Goal: Information Seeking & Learning: Learn about a topic

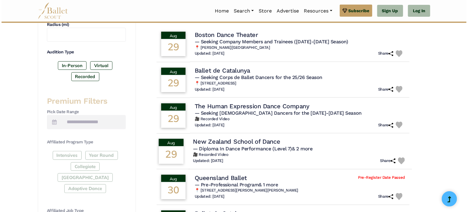
scroll to position [180, 0]
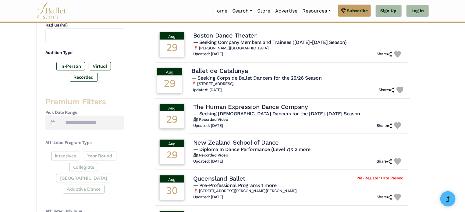
click at [222, 78] on span "— Seeking Corps de Ballet Dancers for the 25/26 Season" at bounding box center [256, 78] width 130 height 6
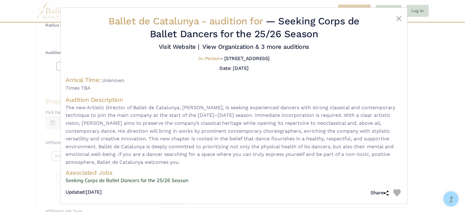
scroll to position [0, 0]
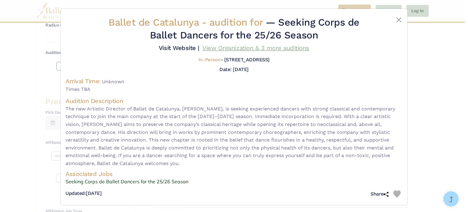
click at [283, 47] on link "View Organization & 3 more auditions" at bounding box center [255, 47] width 107 height 7
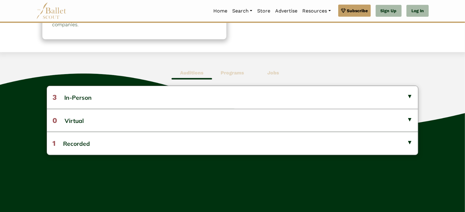
scroll to position [134, 0]
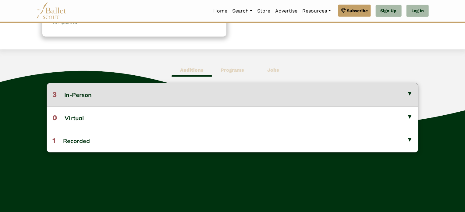
click at [231, 91] on button "3 In-Person" at bounding box center [233, 94] width 372 height 23
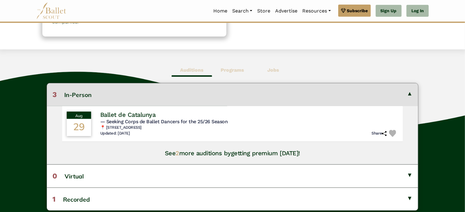
click at [230, 73] on span "Programs" at bounding box center [232, 70] width 41 height 14
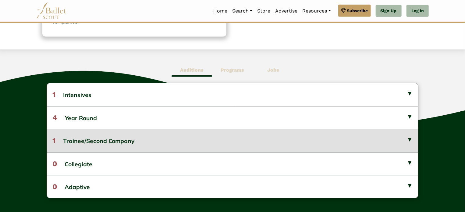
click at [242, 141] on button "1 Trainee/Second Company" at bounding box center [233, 140] width 372 height 23
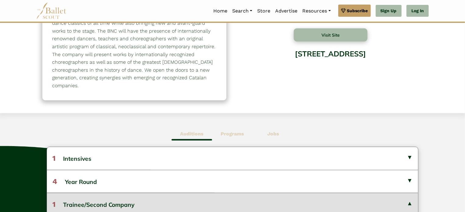
scroll to position [0, 0]
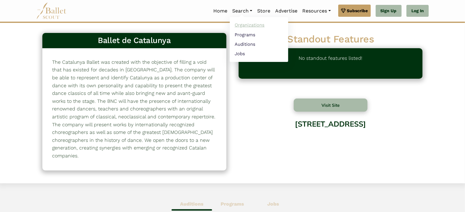
click at [248, 25] on link "Organizations" at bounding box center [259, 24] width 59 height 9
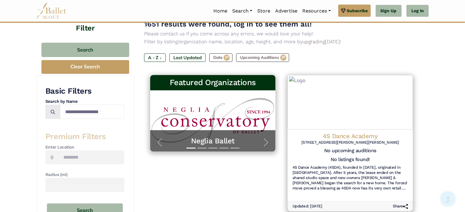
scroll to position [49, 0]
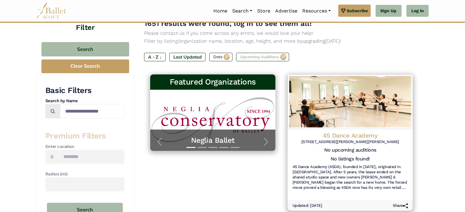
click at [241, 55] on label "Upcoming Auditions" at bounding box center [262, 57] width 53 height 9
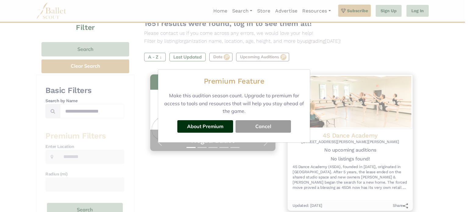
click at [272, 128] on button "Cancel" at bounding box center [263, 126] width 55 height 12
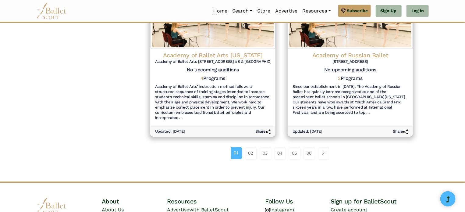
scroll to position [725, 0]
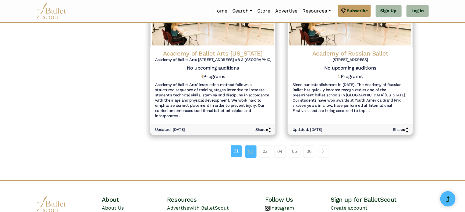
click at [252, 150] on link "02" at bounding box center [251, 151] width 12 height 12
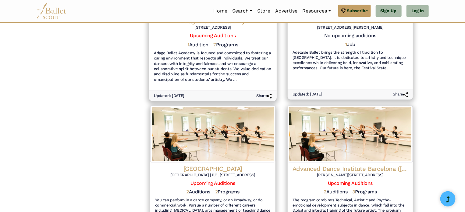
scroll to position [721, 0]
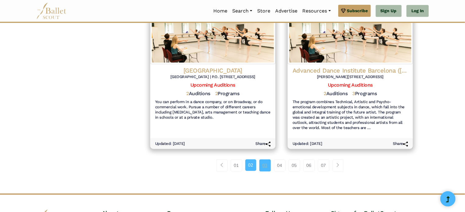
click at [263, 159] on link "03" at bounding box center [265, 165] width 12 height 12
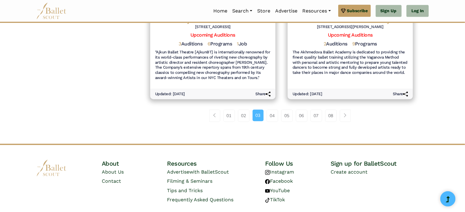
scroll to position [740, 0]
click at [271, 113] on link "04" at bounding box center [273, 115] width 12 height 12
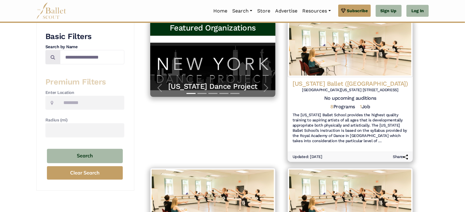
scroll to position [101, 0]
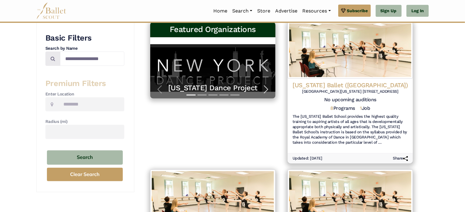
click at [266, 90] on span "button" at bounding box center [266, 89] width 10 height 10
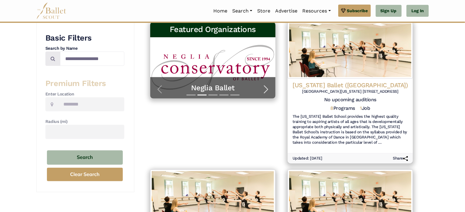
click at [266, 90] on span "button" at bounding box center [266, 89] width 10 height 10
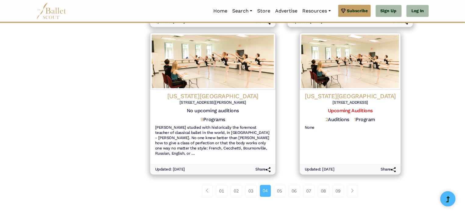
scroll to position [691, 0]
click at [279, 184] on link "05" at bounding box center [280, 190] width 12 height 12
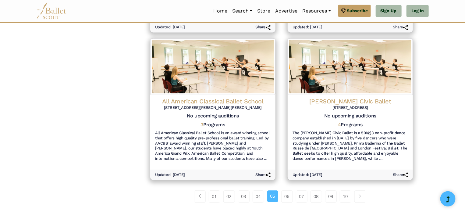
scroll to position [660, 0]
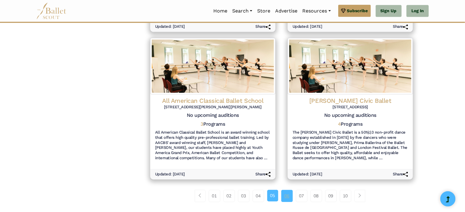
click at [288, 193] on link "06" at bounding box center [287, 196] width 12 height 12
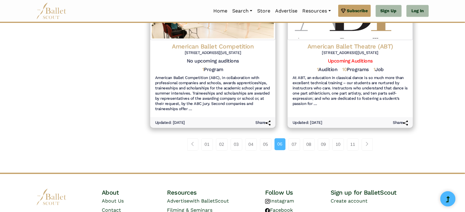
scroll to position [735, 0]
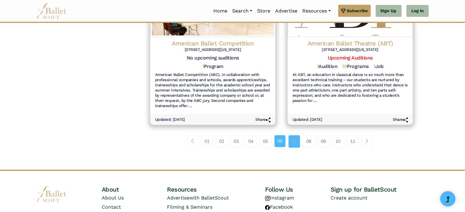
click at [295, 138] on link "07" at bounding box center [295, 141] width 12 height 12
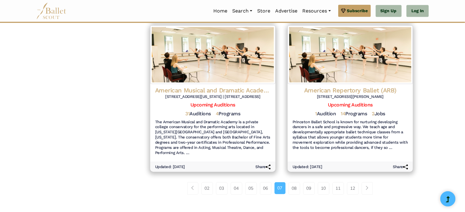
scroll to position [674, 0]
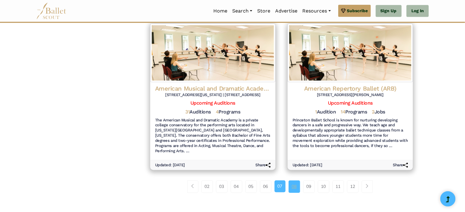
click at [295, 185] on link "08" at bounding box center [295, 186] width 12 height 12
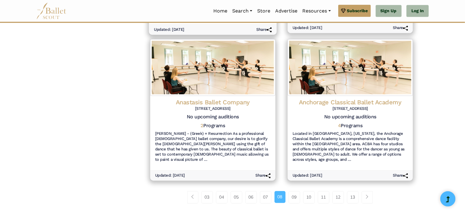
scroll to position [680, 0]
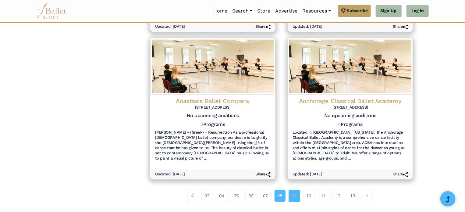
click at [297, 190] on link "09" at bounding box center [295, 196] width 12 height 12
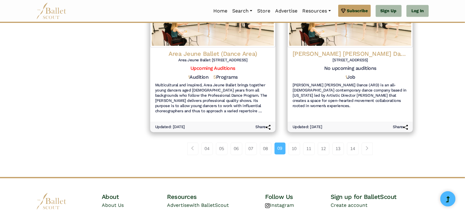
scroll to position [733, 0]
click at [294, 142] on link "10" at bounding box center [295, 148] width 12 height 12
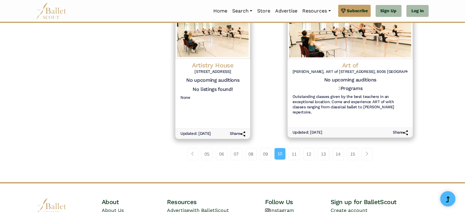
scroll to position [697, 0]
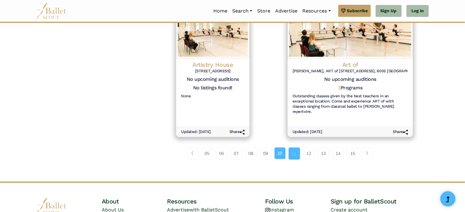
click at [290, 147] on link "11" at bounding box center [295, 153] width 12 height 12
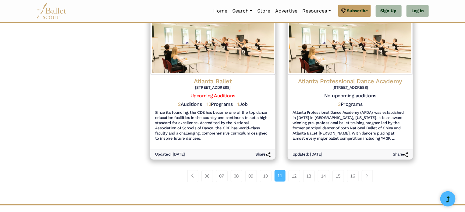
scroll to position [716, 0]
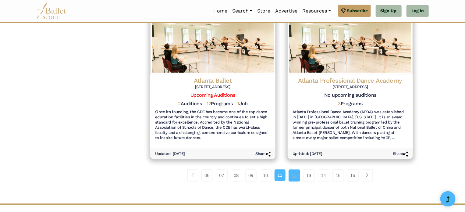
click at [295, 169] on link "12" at bounding box center [295, 175] width 12 height 12
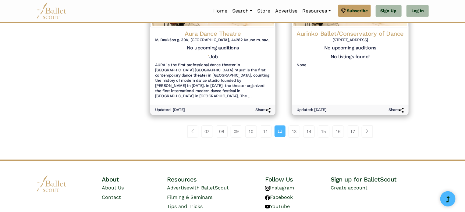
scroll to position [756, 0]
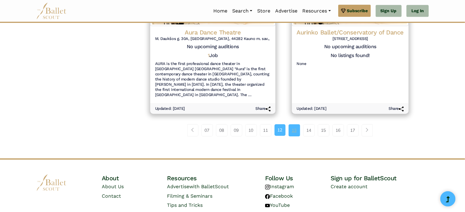
click at [290, 124] on link "13" at bounding box center [295, 130] width 12 height 12
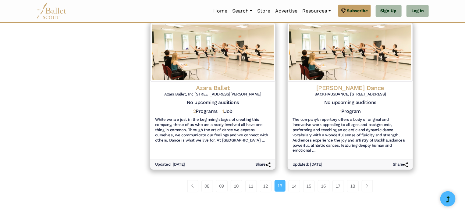
scroll to position [708, 0]
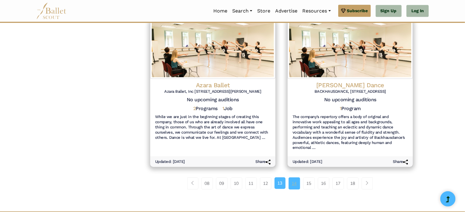
click at [298, 181] on link "14" at bounding box center [295, 183] width 12 height 12
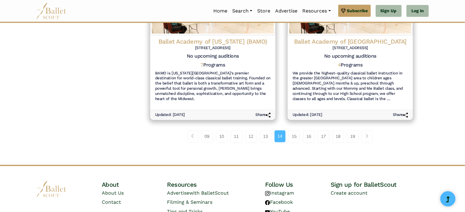
scroll to position [732, 0]
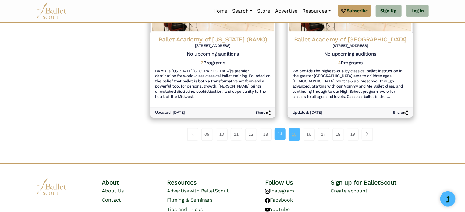
click at [291, 133] on link "15" at bounding box center [295, 134] width 12 height 12
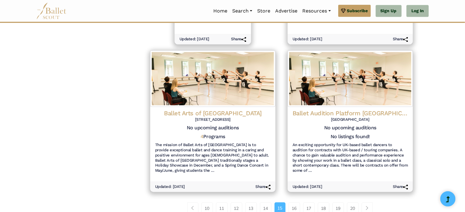
scroll to position [644, 0]
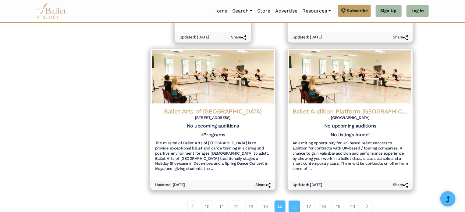
click at [293, 200] on link "16" at bounding box center [295, 206] width 12 height 12
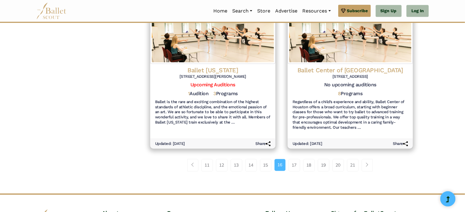
scroll to position [696, 0]
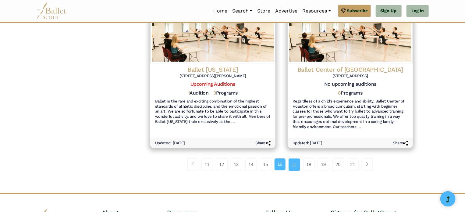
click at [291, 164] on link "17" at bounding box center [295, 164] width 12 height 12
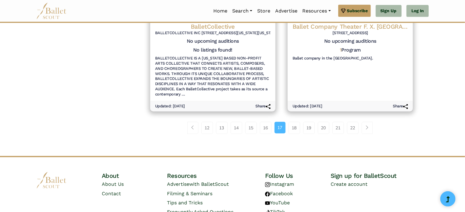
scroll to position [772, 0]
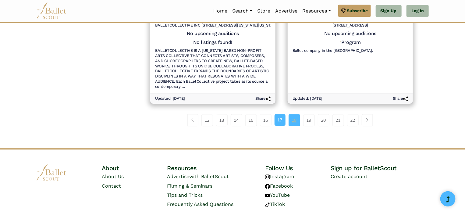
click at [296, 114] on link "18" at bounding box center [295, 120] width 12 height 12
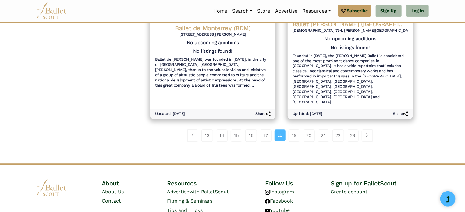
scroll to position [774, 0]
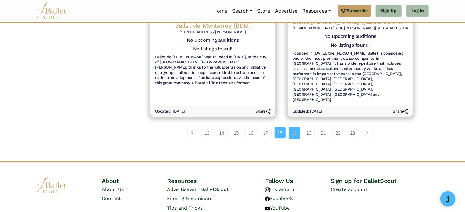
click at [295, 127] on link "19" at bounding box center [295, 133] width 12 height 12
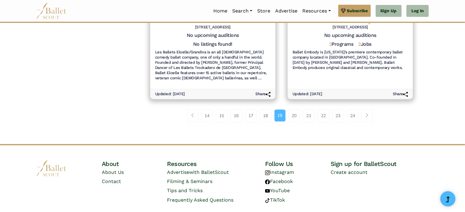
scroll to position [760, 0]
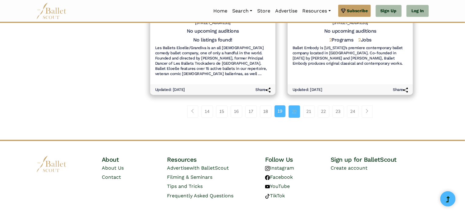
click at [295, 105] on link "20" at bounding box center [295, 111] width 12 height 12
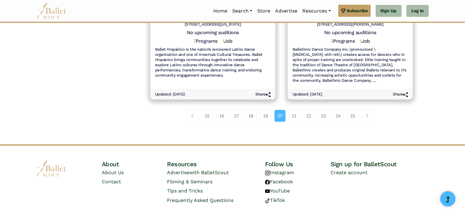
scroll to position [768, 0]
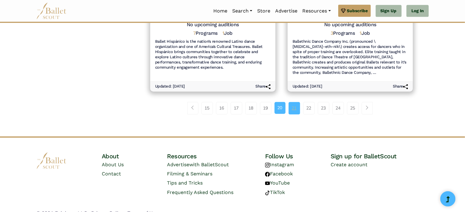
click at [296, 102] on link "21" at bounding box center [295, 108] width 12 height 12
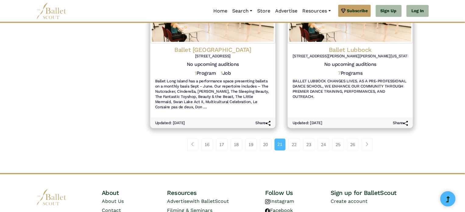
scroll to position [734, 0]
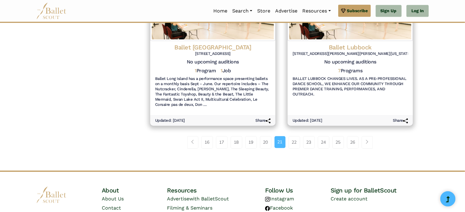
click at [302, 138] on li "22" at bounding box center [296, 142] width 15 height 12
click at [293, 136] on link "22" at bounding box center [295, 142] width 12 height 12
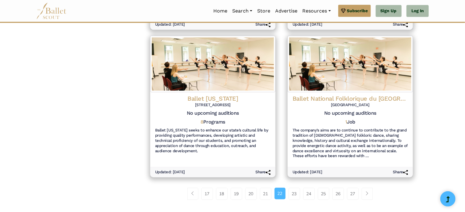
scroll to position [654, 0]
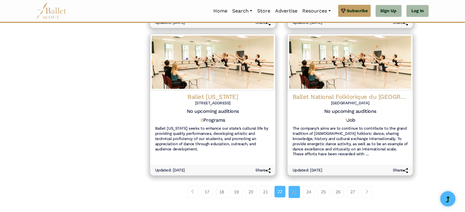
click at [295, 193] on link "23" at bounding box center [295, 192] width 12 height 12
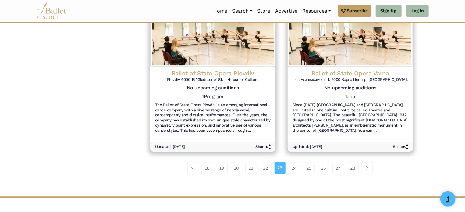
scroll to position [693, 0]
click at [291, 166] on link "24" at bounding box center [295, 168] width 12 height 12
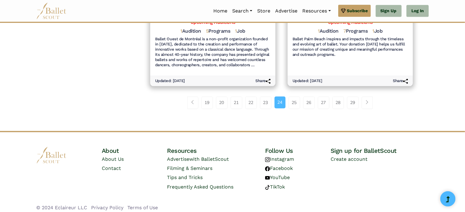
scroll to position [725, 0]
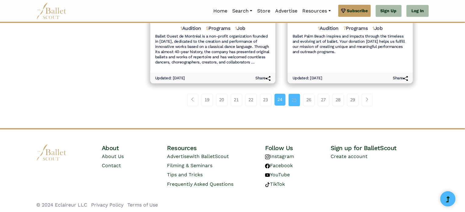
click at [295, 101] on link "25" at bounding box center [295, 100] width 12 height 12
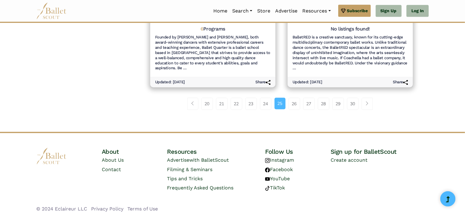
scroll to position [789, 0]
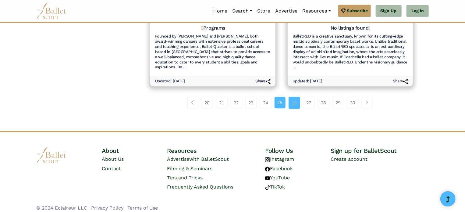
click at [295, 100] on link "26" at bounding box center [295, 103] width 12 height 12
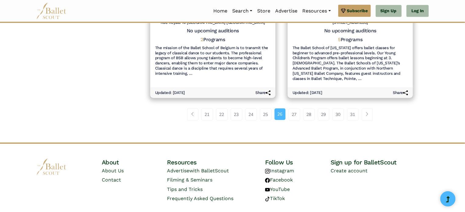
scroll to position [742, 0]
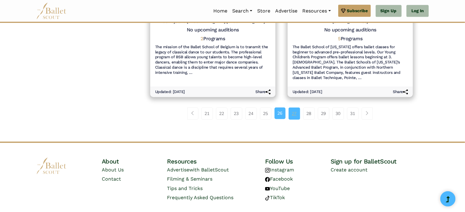
click at [292, 107] on link "27" at bounding box center [295, 113] width 12 height 12
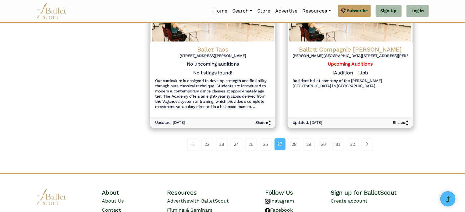
scroll to position [763, 0]
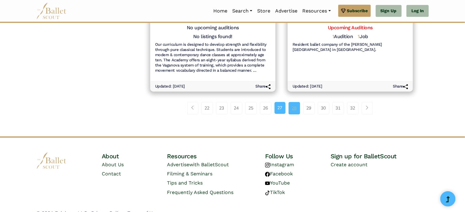
click at [294, 102] on link "28" at bounding box center [295, 108] width 12 height 12
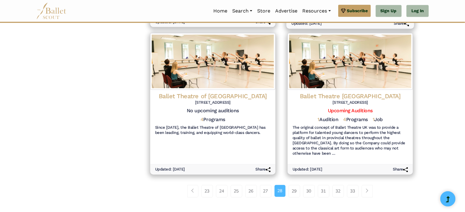
scroll to position [681, 0]
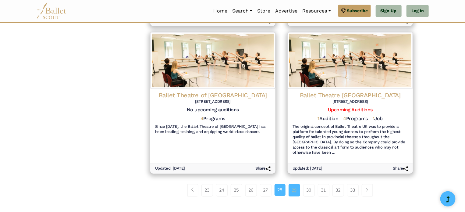
click at [296, 184] on link "29" at bounding box center [295, 190] width 12 height 12
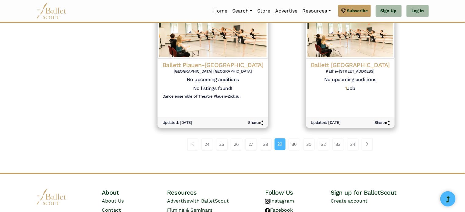
scroll to position [723, 0]
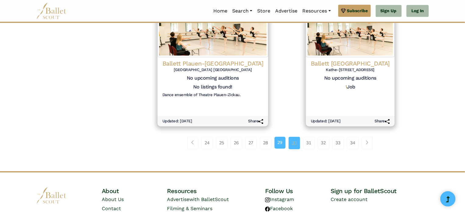
click at [292, 137] on link "30" at bounding box center [295, 143] width 12 height 12
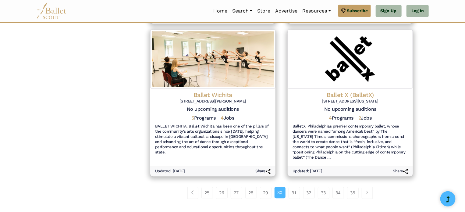
scroll to position [695, 0]
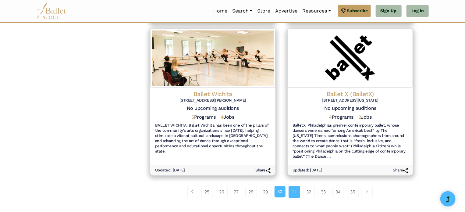
click at [298, 186] on link "31" at bounding box center [295, 192] width 12 height 12
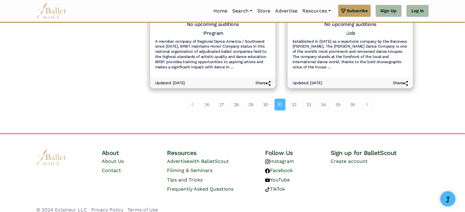
scroll to position [761, 0]
click at [293, 103] on link "32" at bounding box center [295, 105] width 12 height 12
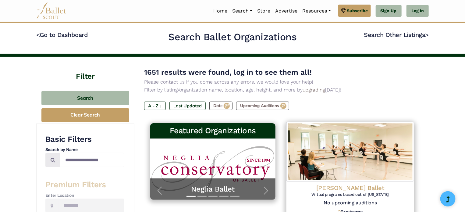
click at [375, 184] on h4 "[PERSON_NAME] Ballet" at bounding box center [350, 188] width 118 height 8
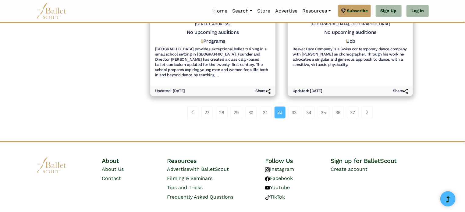
scroll to position [763, 0]
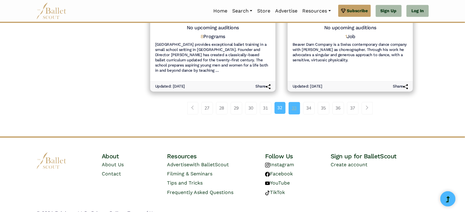
click at [297, 102] on link "33" at bounding box center [295, 108] width 12 height 12
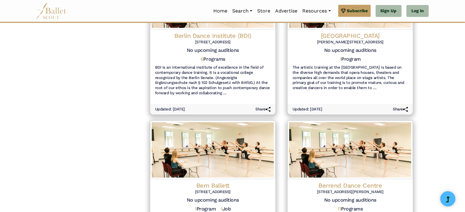
scroll to position [583, 0]
